Goal: Check status

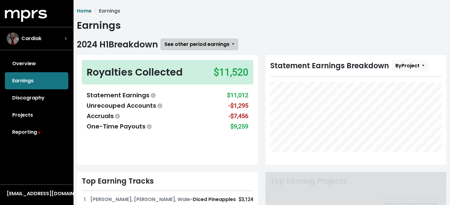
click at [196, 45] on span "See other period earnings" at bounding box center [197, 44] width 65 height 7
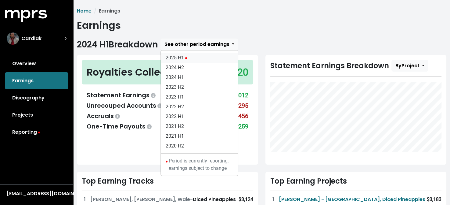
click at [180, 58] on link "2025 H1" at bounding box center [199, 58] width 77 height 10
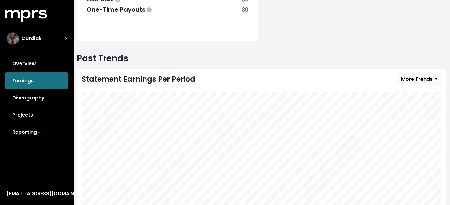
scroll to position [214, 0]
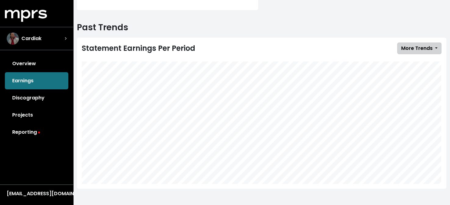
click at [429, 49] on span "More Trends" at bounding box center [417, 48] width 31 height 7
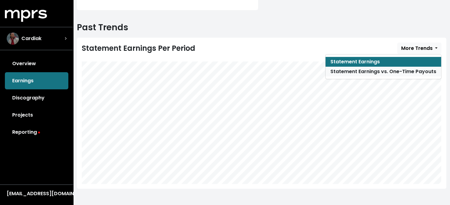
click at [378, 70] on link "Statement Earnings vs. One-Time Payouts" at bounding box center [384, 72] width 116 height 10
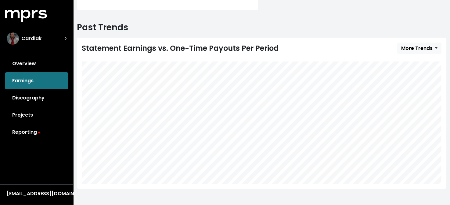
click at [20, 133] on link "Reporting" at bounding box center [37, 131] width 64 height 17
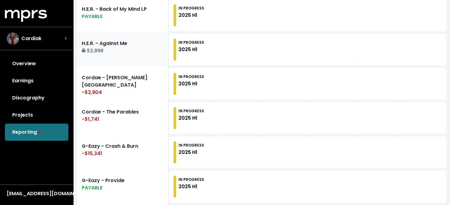
scroll to position [366, 0]
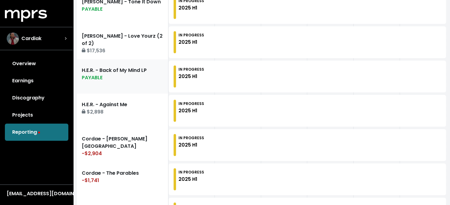
click at [129, 79] on div "PAYABLE" at bounding box center [123, 77] width 82 height 7
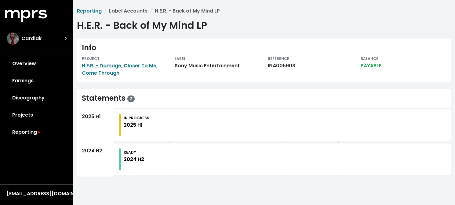
click at [149, 122] on div "IN PROGRESS 2025 H1" at bounding box center [285, 125] width 322 height 22
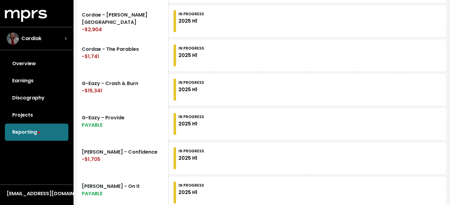
scroll to position [500, 0]
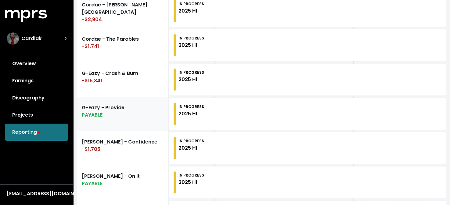
click at [121, 109] on link "G-Eazy - Provide PAYABLE" at bounding box center [123, 113] width 92 height 34
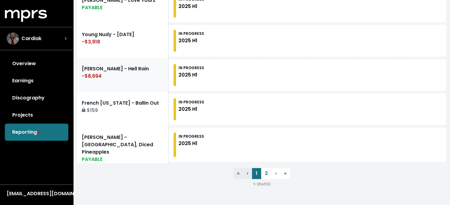
scroll to position [751, 0]
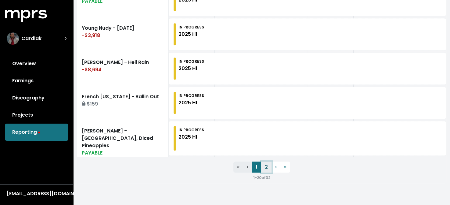
click at [267, 165] on link "2" at bounding box center [266, 166] width 10 height 11
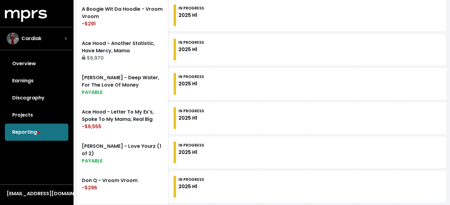
scroll to position [458, 0]
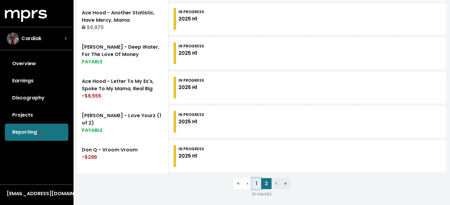
click at [257, 181] on link "1" at bounding box center [256, 183] width 9 height 11
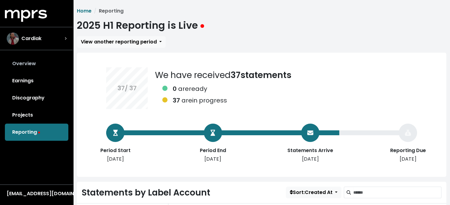
click at [28, 63] on link "Overview" at bounding box center [37, 63] width 64 height 17
